Goal: Navigation & Orientation: Go to known website

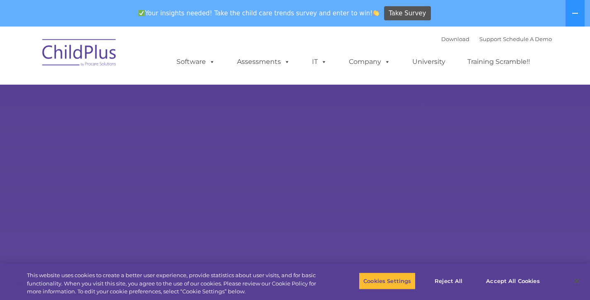
select select "MEDIUM"
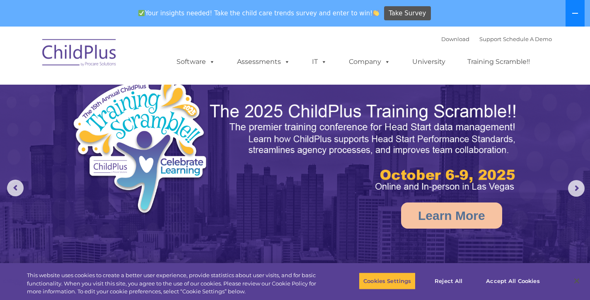
click at [572, 19] on button at bounding box center [575, 13] width 19 height 27
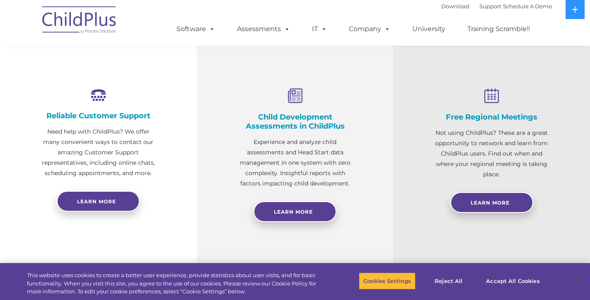
scroll to position [290, 0]
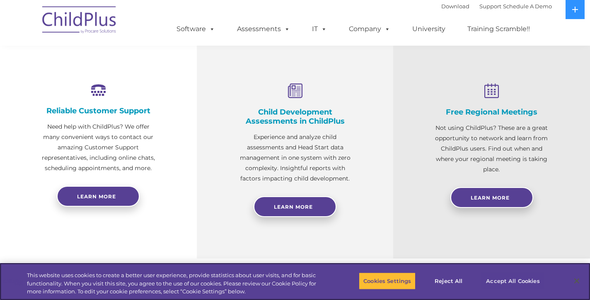
click at [516, 282] on button "Accept All Cookies" at bounding box center [513, 280] width 63 height 17
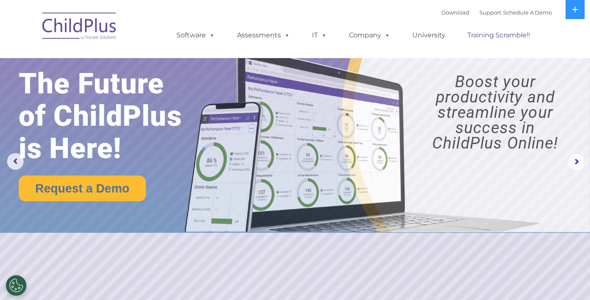
scroll to position [0, 0]
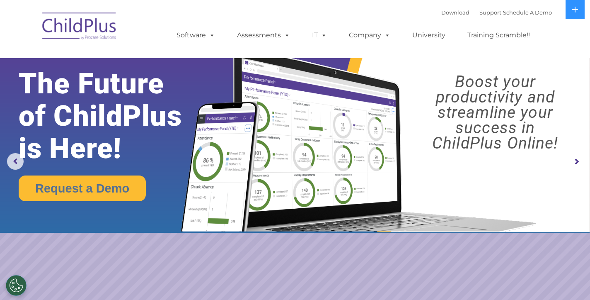
click at [79, 22] on img at bounding box center [79, 27] width 83 height 41
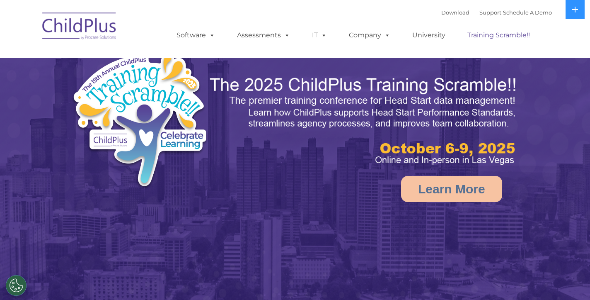
select select "MEDIUM"
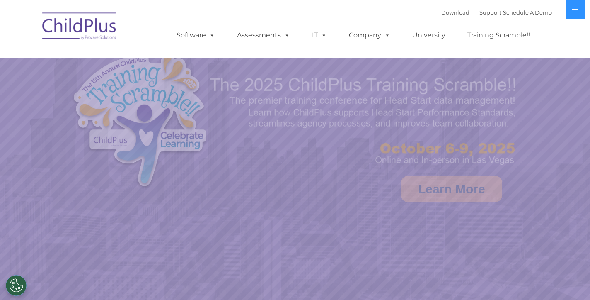
select select "MEDIUM"
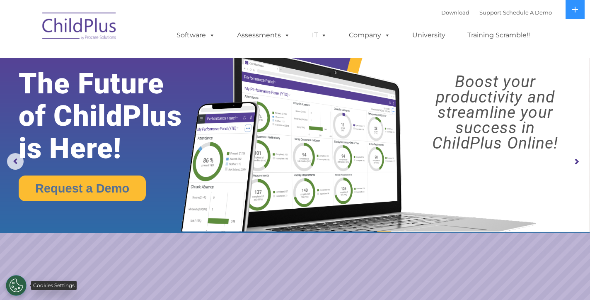
click at [19, 283] on button "Cookies Settings" at bounding box center [16, 285] width 21 height 21
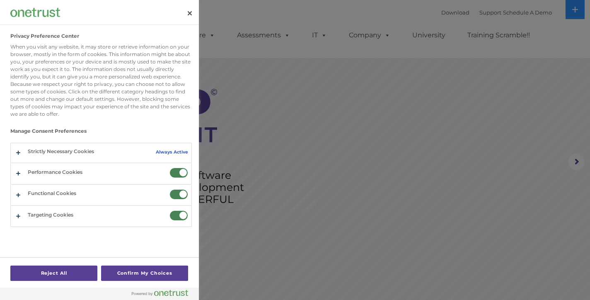
click at [344, 168] on div at bounding box center [295, 150] width 590 height 300
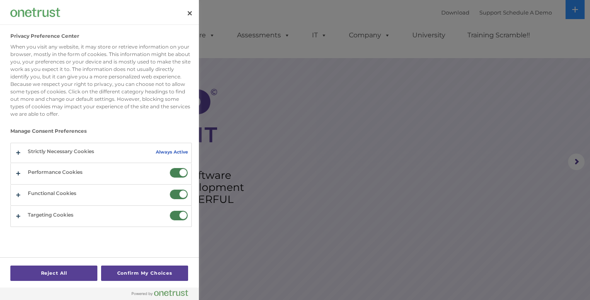
click at [415, 46] on div at bounding box center [295, 150] width 590 height 300
click at [190, 10] on button "Close" at bounding box center [190, 13] width 18 height 18
